Goal: Transaction & Acquisition: Purchase product/service

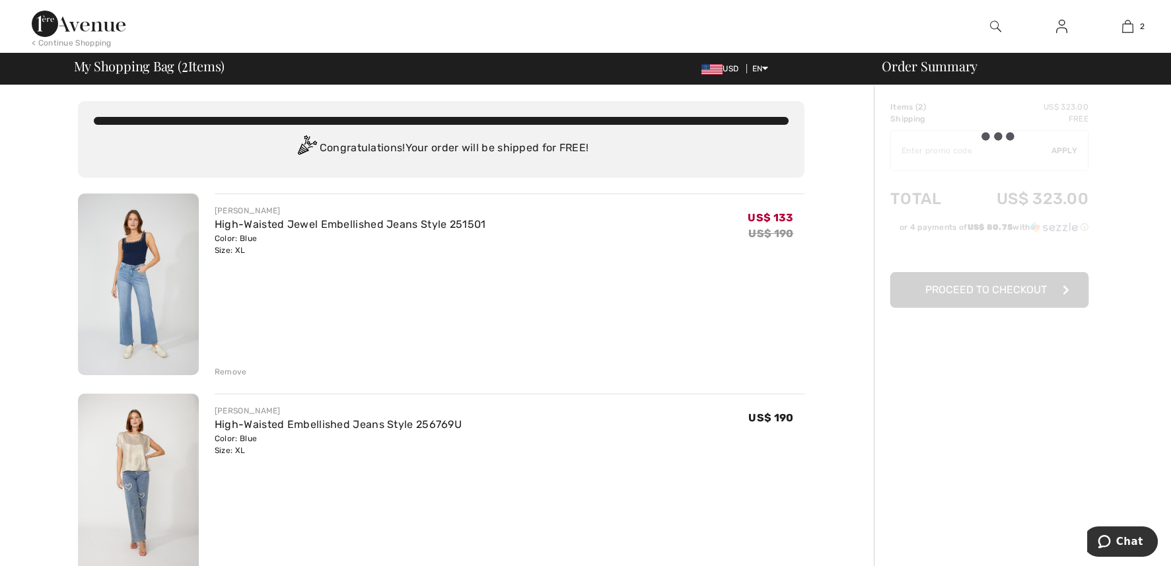
type input "EXTRA15"
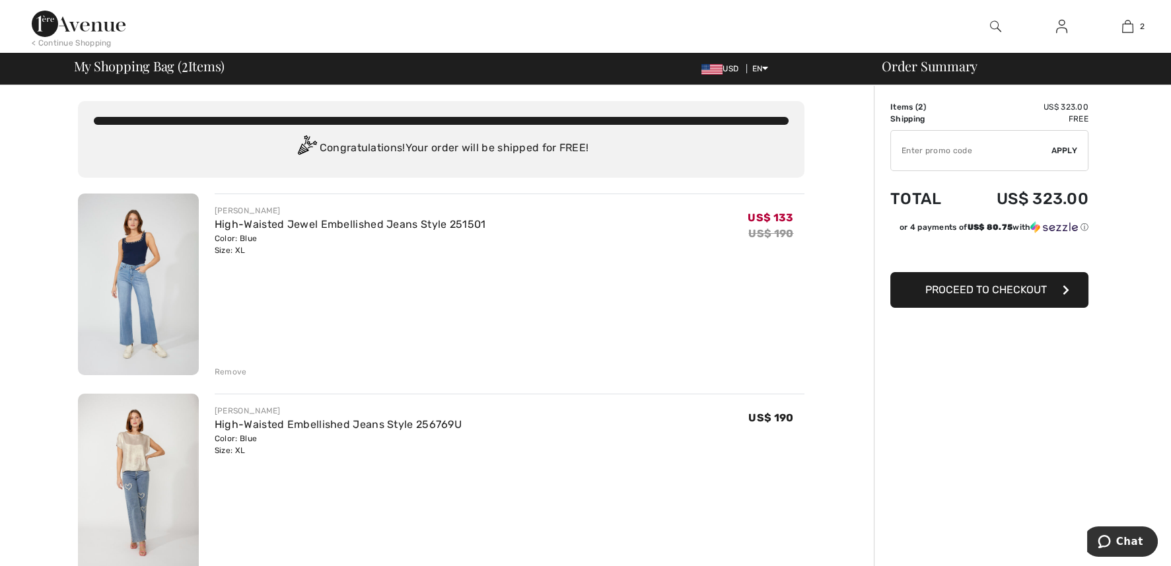
type input "NEW15"
